Goal: Task Accomplishment & Management: Use online tool/utility

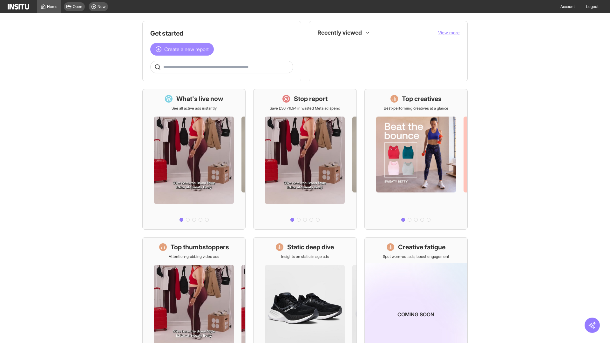
click at [184, 49] on span "Create a new report" at bounding box center [186, 49] width 45 height 8
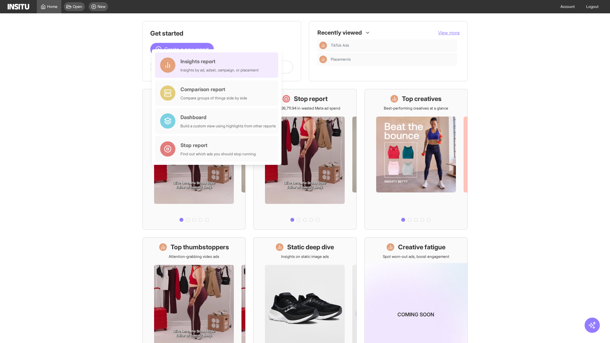
click at [218, 65] on div "Insights report Insights by ad, adset, campaign, or placement" at bounding box center [220, 65] width 78 height 15
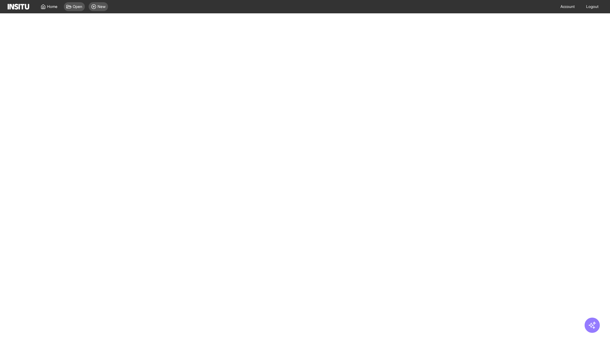
select select "**"
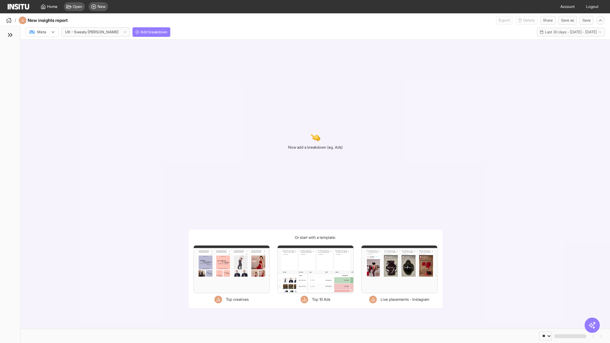
click at [42, 32] on div at bounding box center [38, 32] width 18 height 6
click at [42, 46] on span "Meta" at bounding box center [42, 46] width 9 height 6
click at [141, 32] on span "Add breakdown" at bounding box center [154, 32] width 27 height 5
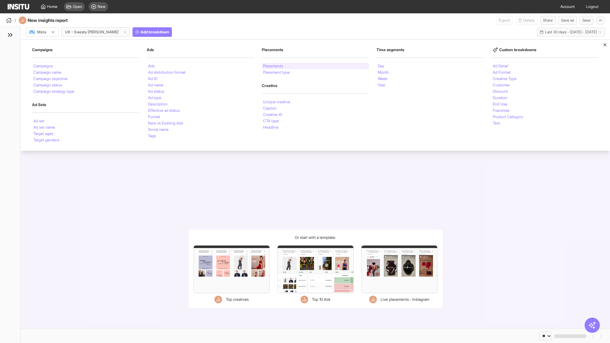
click at [273, 66] on li "Placements" at bounding box center [273, 66] width 20 height 4
